Goal: Information Seeking & Learning: Learn about a topic

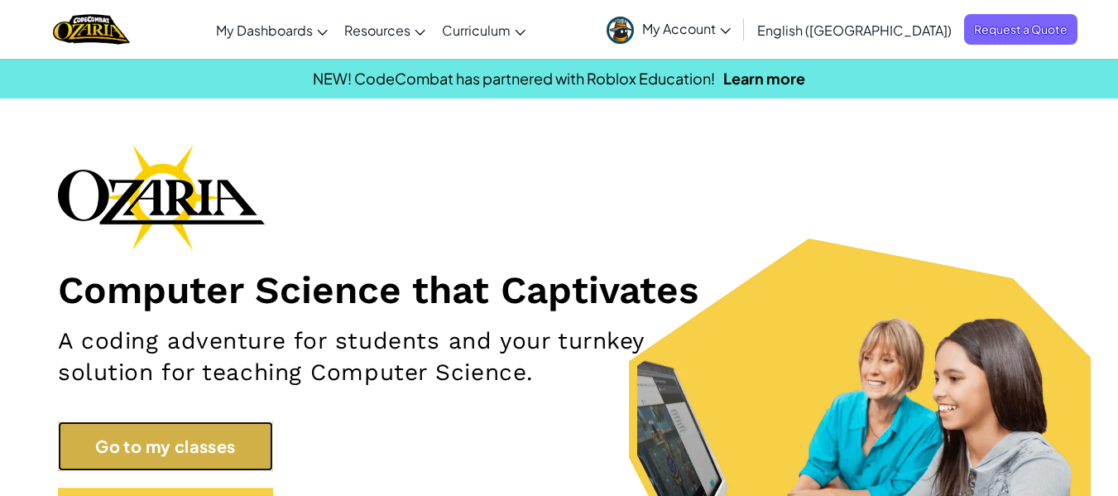
click at [220, 447] on link "Go to my classes" at bounding box center [165, 446] width 215 height 50
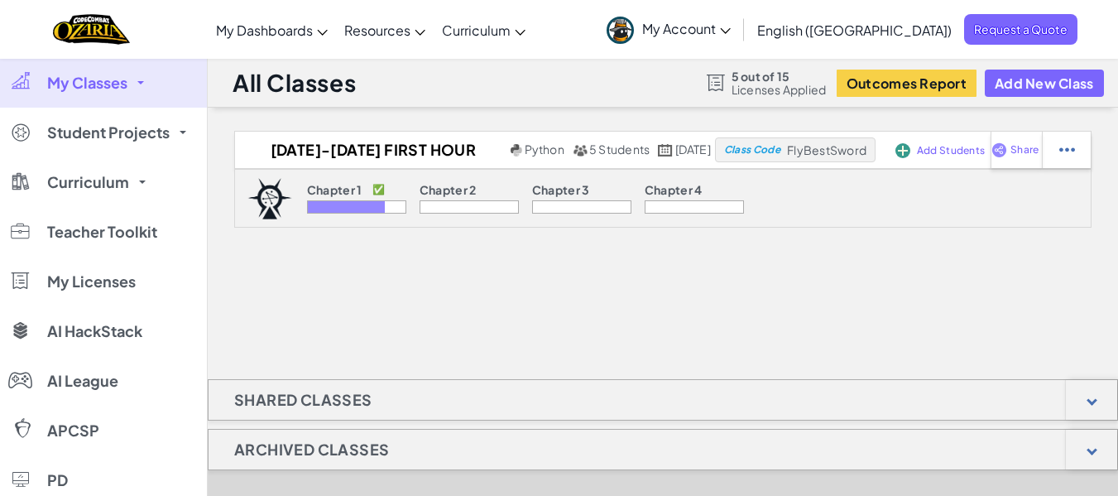
click at [339, 201] on div at bounding box center [346, 207] width 77 height 12
click at [310, 206] on div at bounding box center [346, 207] width 77 height 12
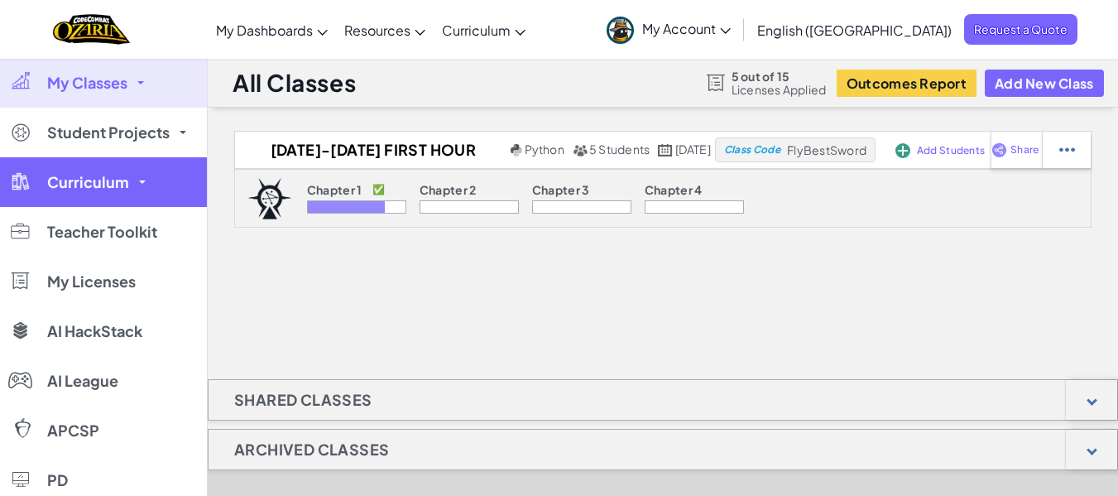
click at [103, 189] on span "Curriculum" at bounding box center [88, 182] width 82 height 15
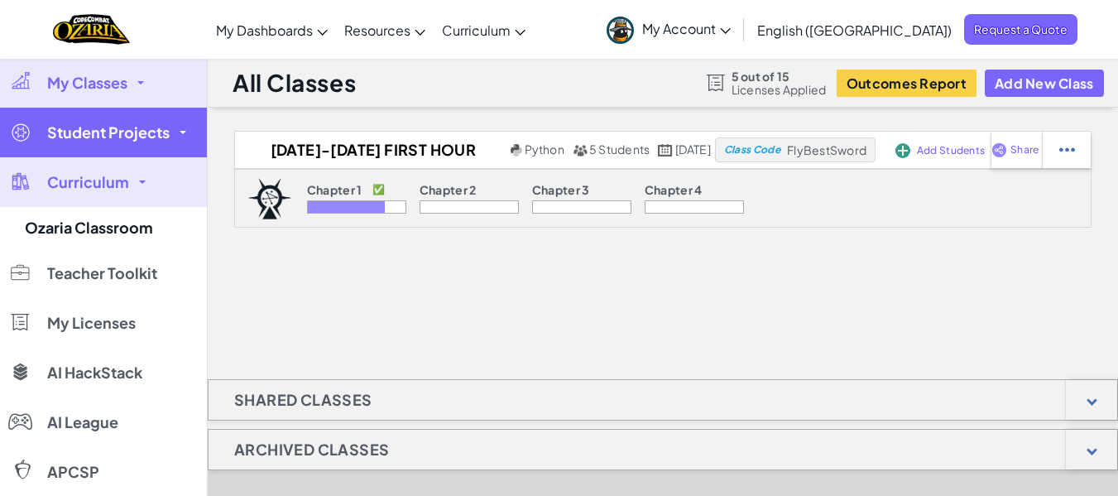
click at [115, 134] on span "Student Projects" at bounding box center [108, 132] width 123 height 15
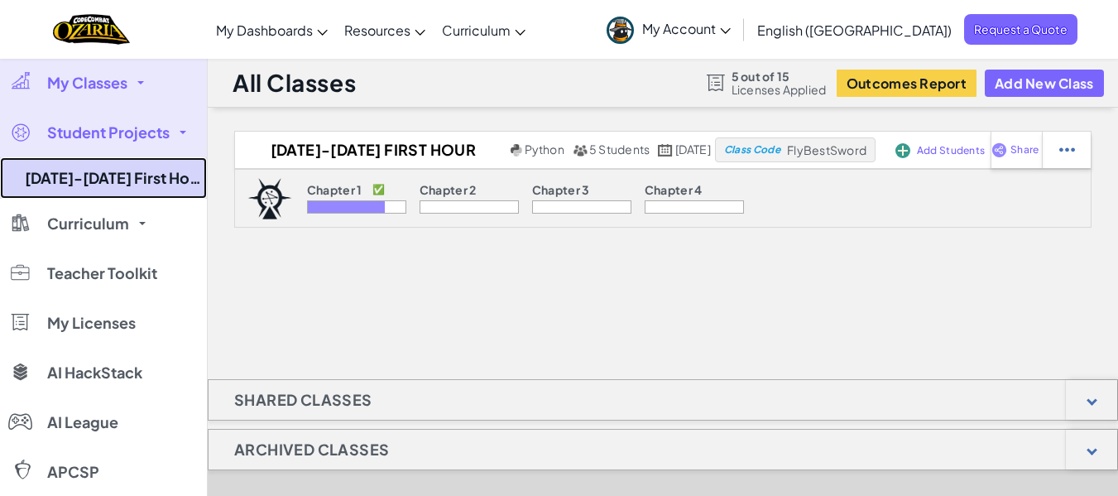
click at [110, 187] on link "[DATE]-[DATE] First Hour Computers" at bounding box center [103, 177] width 207 height 41
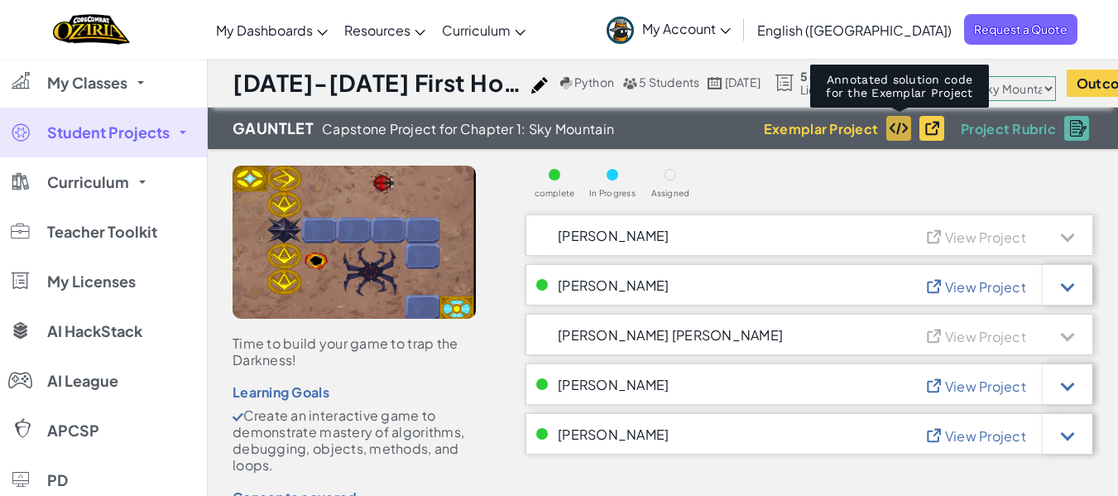
click at [901, 125] on img at bounding box center [899, 128] width 20 height 13
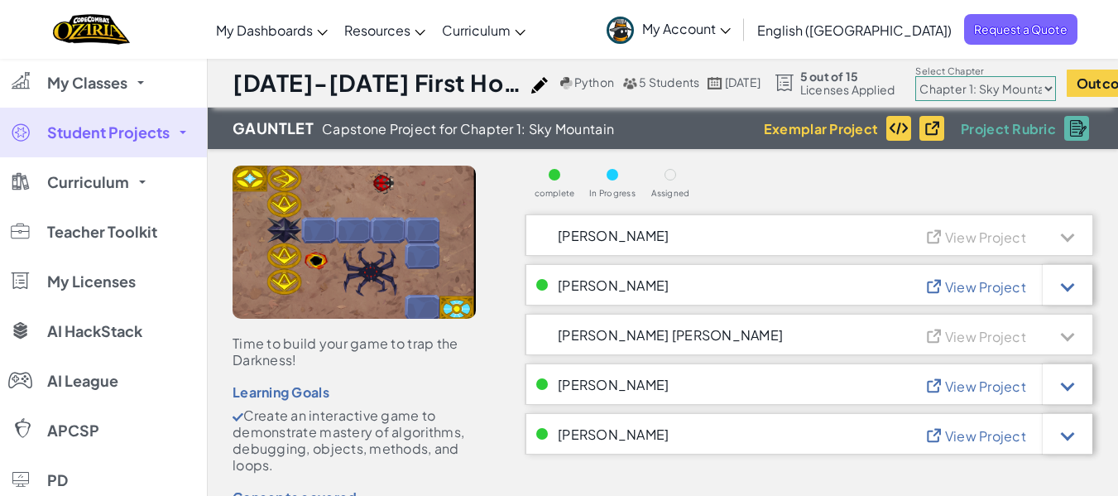
click at [973, 287] on span "View Project" at bounding box center [985, 286] width 81 height 17
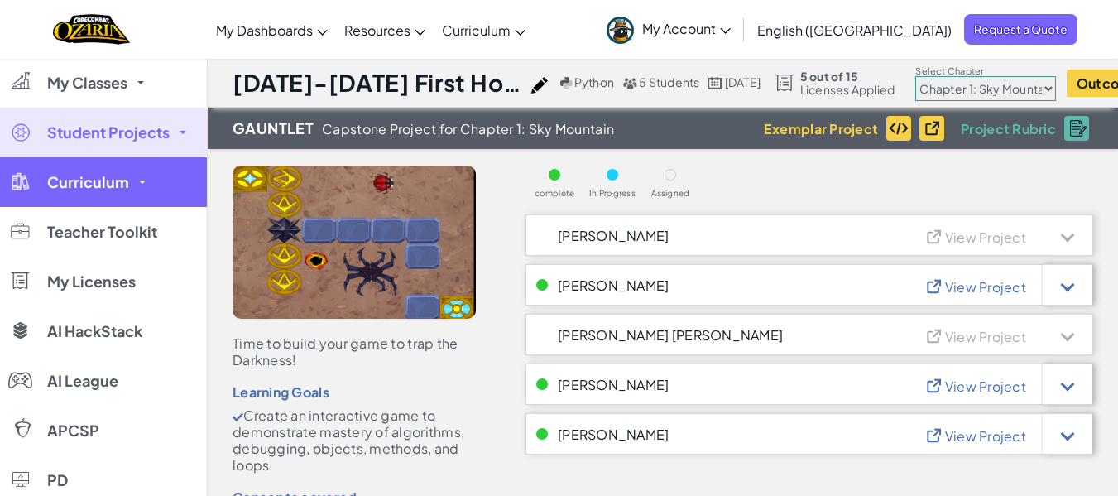
click at [146, 180] on link "Curriculum" at bounding box center [103, 182] width 207 height 50
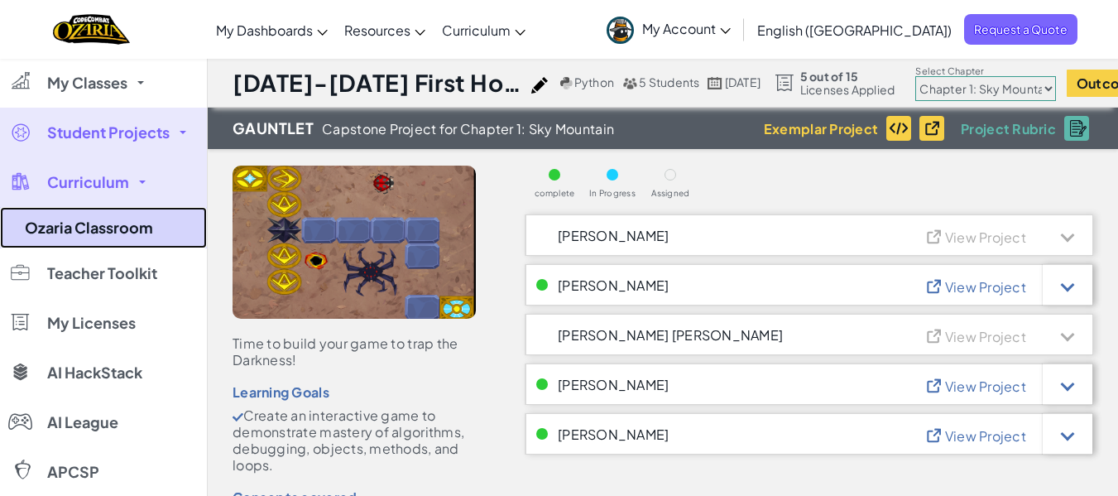
click at [123, 219] on link "Ozaria Classroom" at bounding box center [103, 227] width 207 height 41
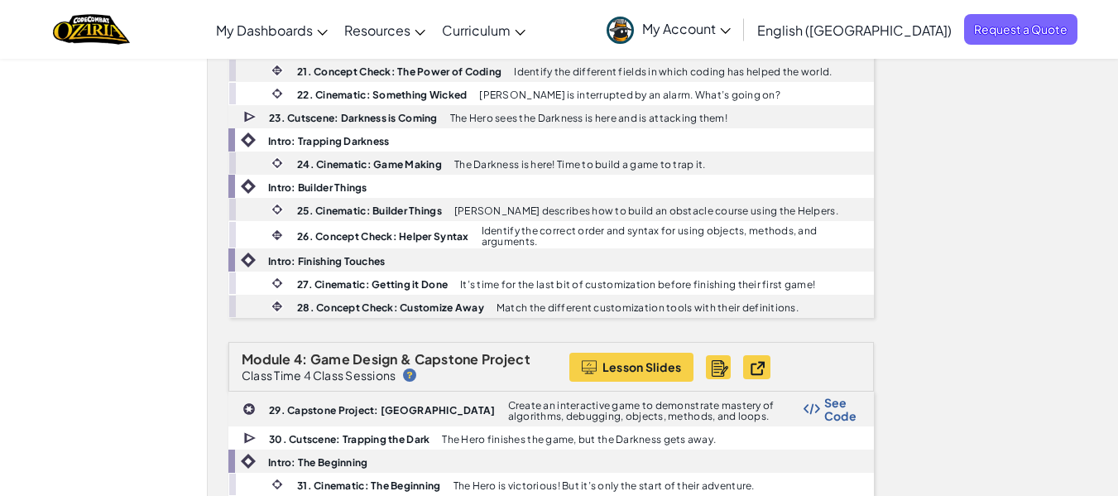
scroll to position [1076, 0]
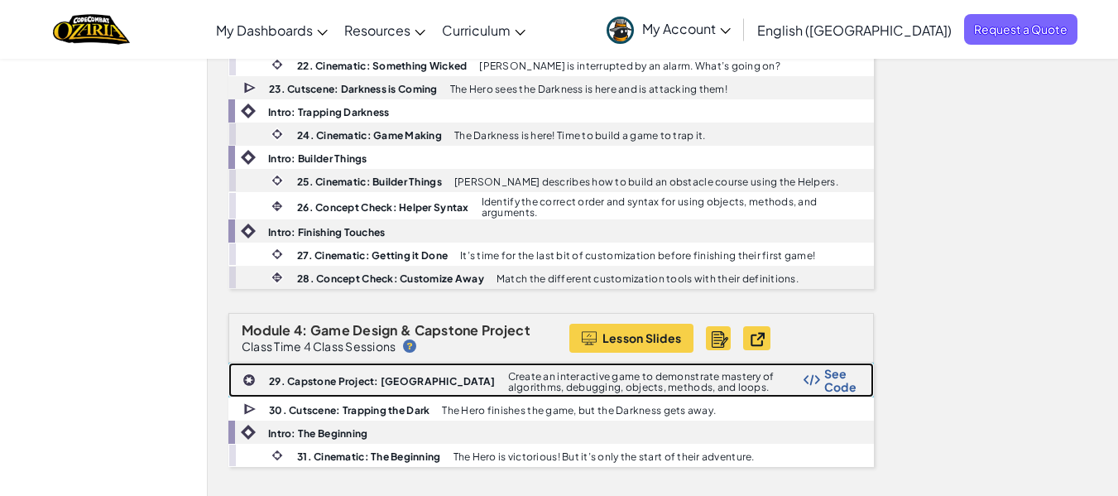
click at [824, 382] on span "See Code" at bounding box center [840, 380] width 32 height 26
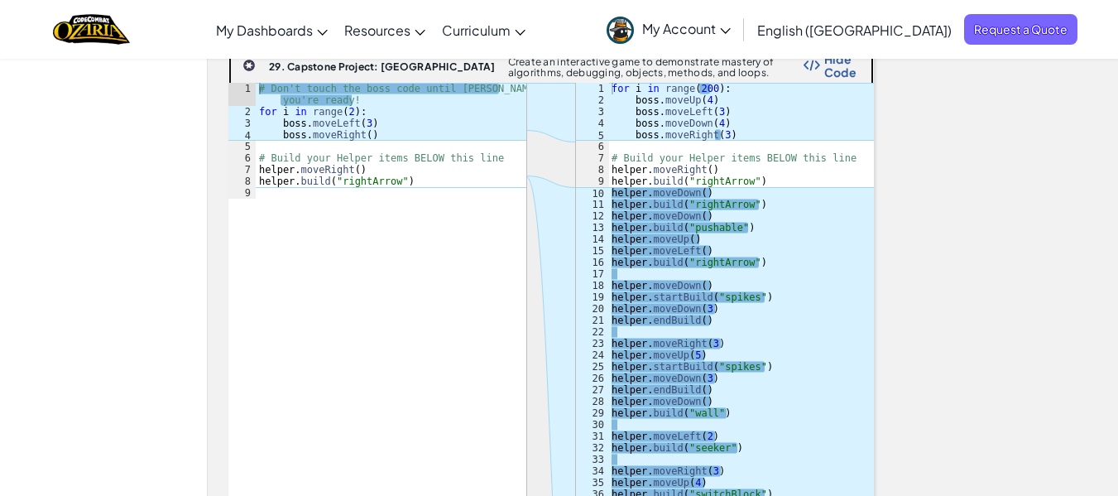
scroll to position [1159, 0]
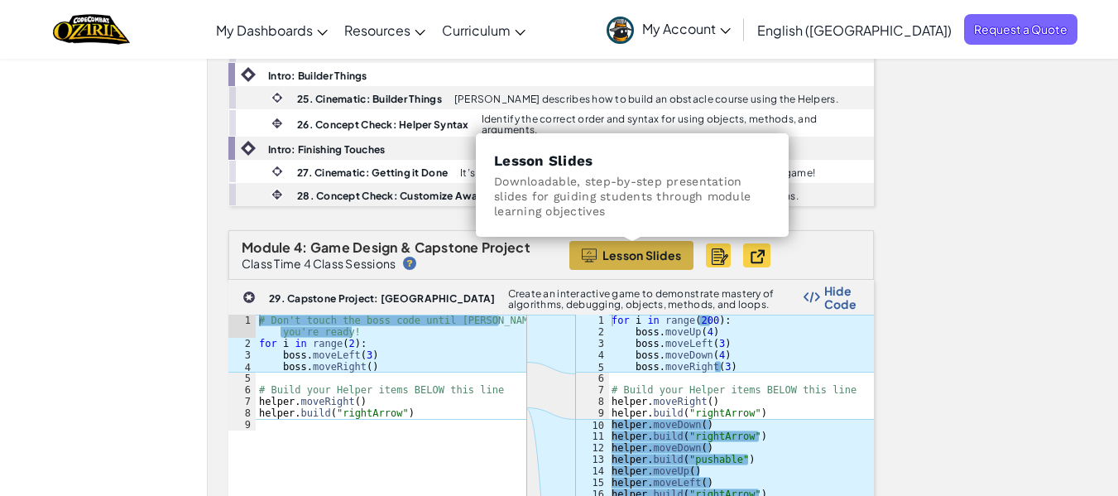
click at [641, 254] on span "Lesson Slides" at bounding box center [642, 254] width 79 height 13
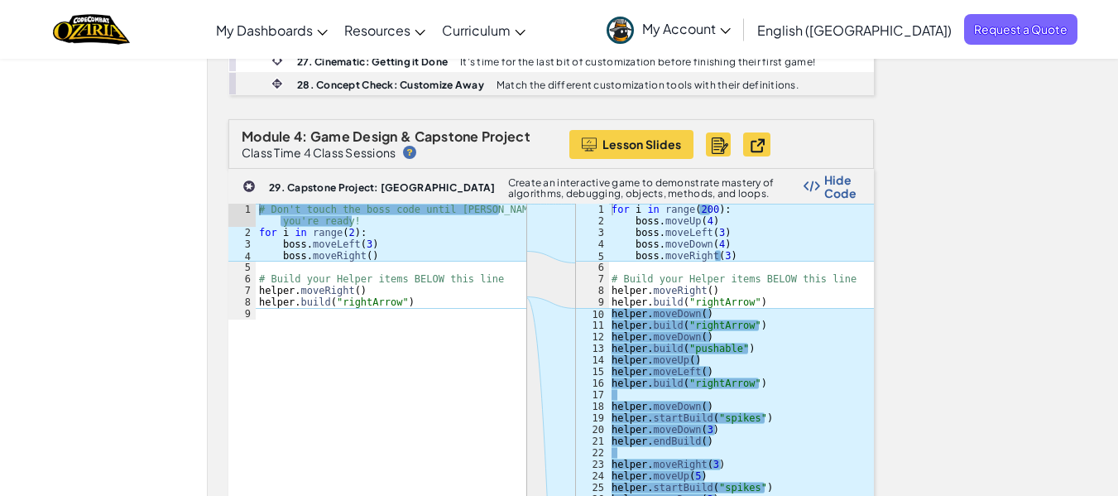
scroll to position [1242, 0]
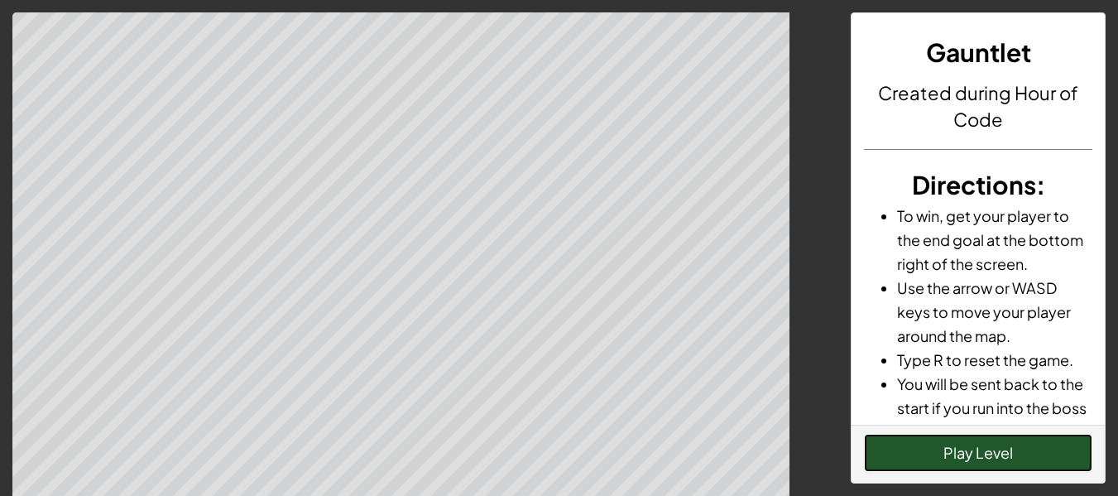
click at [974, 449] on button "Play Level" at bounding box center [978, 453] width 228 height 38
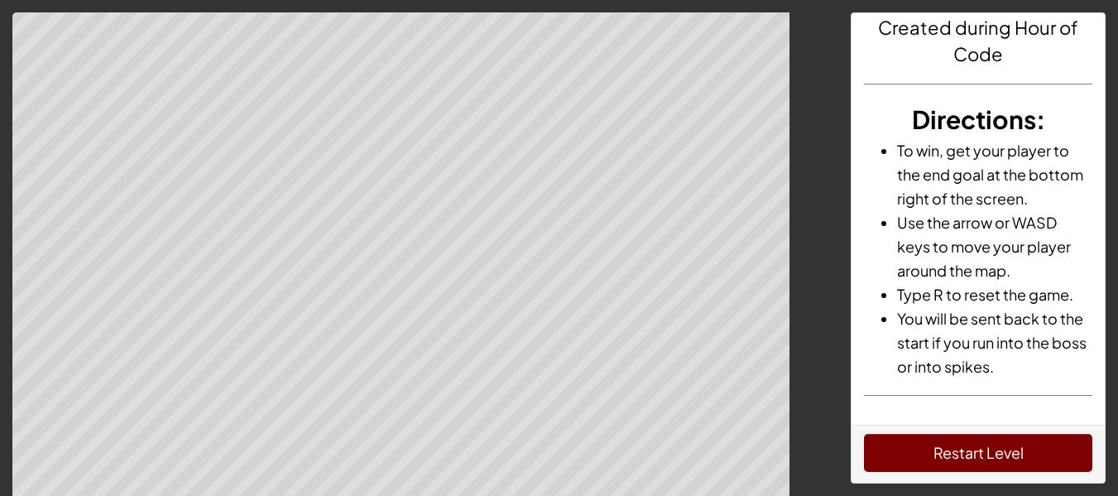
scroll to position [102, 0]
click at [1008, 448] on button "Restart Level" at bounding box center [978, 453] width 228 height 38
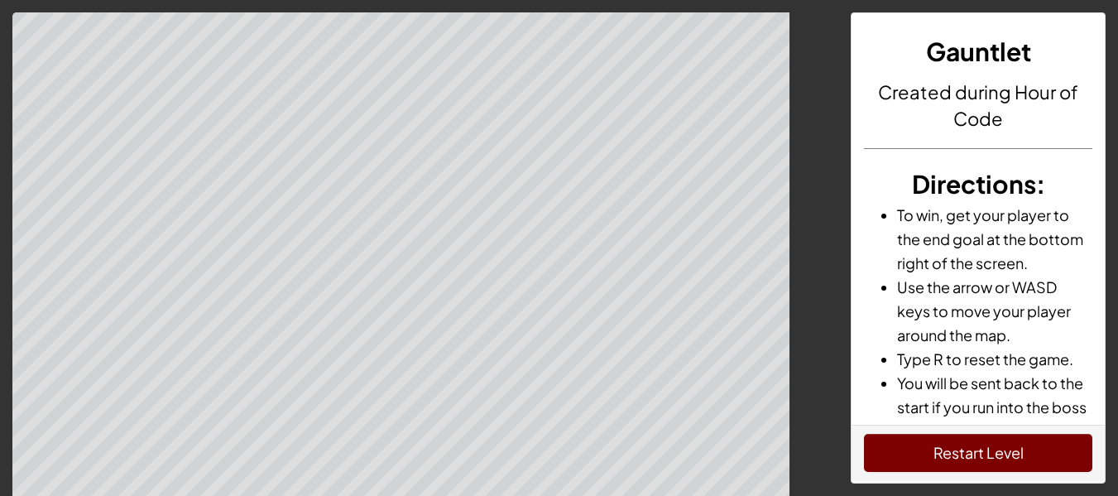
scroll to position [0, 0]
click at [990, 111] on h4 "Created during Hour of Code" at bounding box center [978, 105] width 228 height 53
click at [997, 457] on button "Restart Level" at bounding box center [978, 453] width 228 height 38
